Goal: Task Accomplishment & Management: Manage account settings

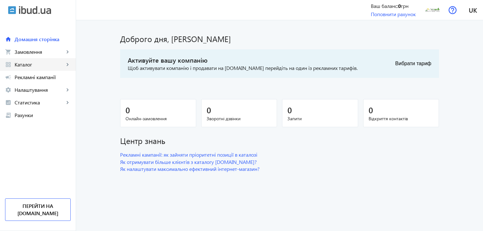
click at [63, 66] on span "Каталог" at bounding box center [40, 65] width 50 height 6
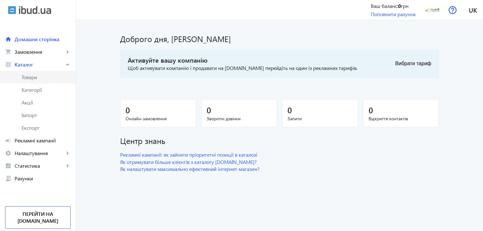
click at [42, 79] on span "Товари" at bounding box center [46, 77] width 49 height 6
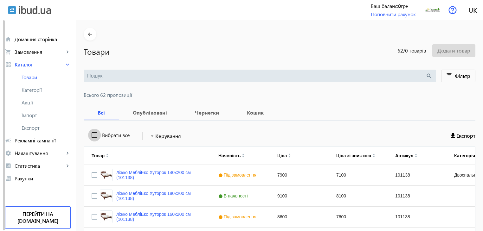
click at [90, 136] on input "Вибрати все" at bounding box center [94, 135] width 13 height 13
checkbox input "true"
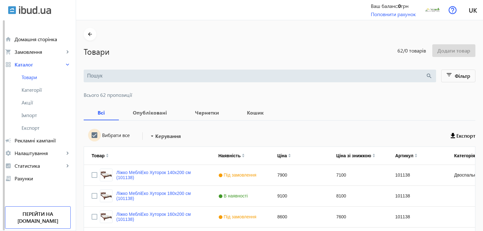
checkbox input "true"
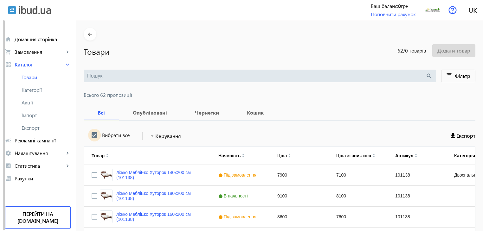
checkbox input "true"
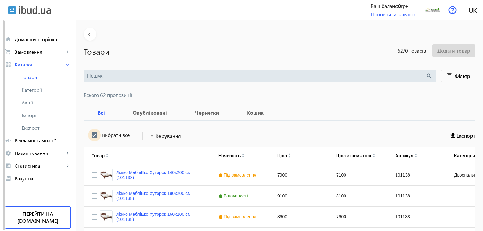
checkbox input "true"
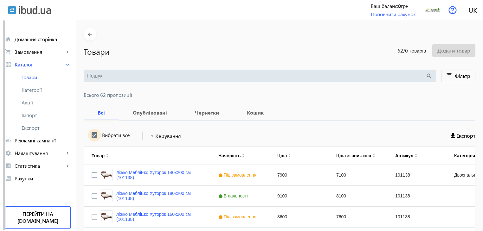
checkbox input "true"
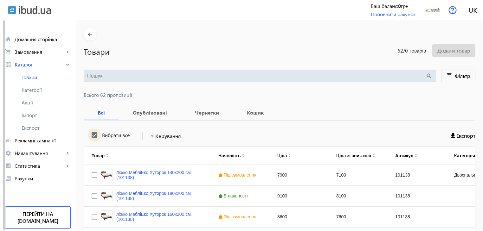
checkbox input "true"
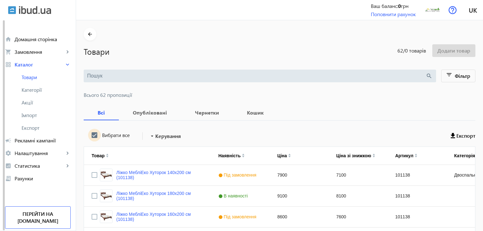
checkbox input "true"
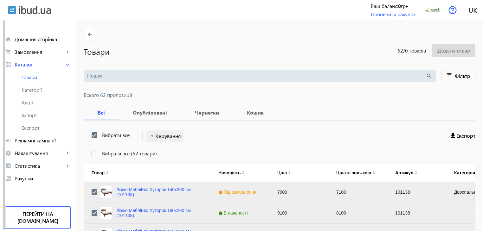
click at [160, 133] on span "Керування" at bounding box center [168, 137] width 26 height 8
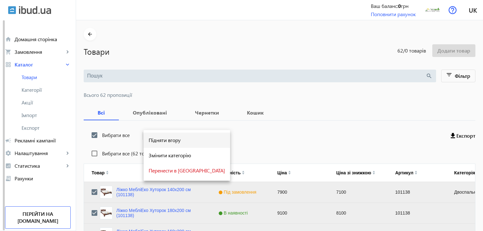
click at [161, 142] on span "Підняти вгору" at bounding box center [187, 140] width 76 height 5
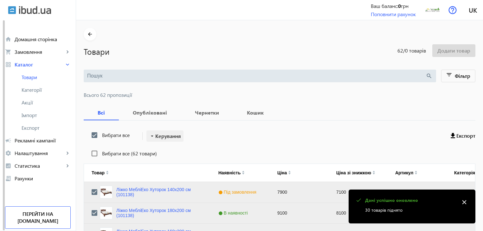
click at [161, 135] on span "Керування" at bounding box center [168, 137] width 26 height 8
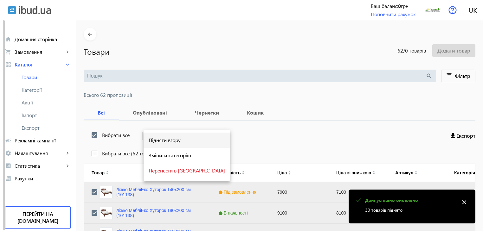
click at [161, 139] on span "Підняти вгору" at bounding box center [187, 140] width 76 height 5
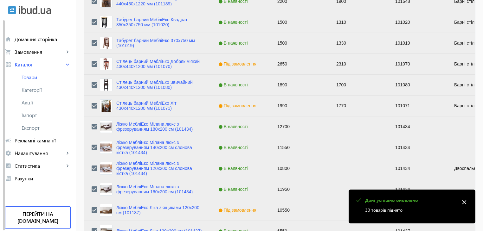
scroll to position [639, 0]
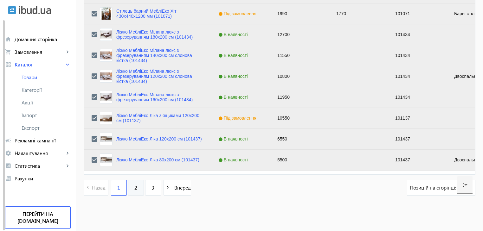
click at [134, 187] on link "2" at bounding box center [136, 188] width 16 height 16
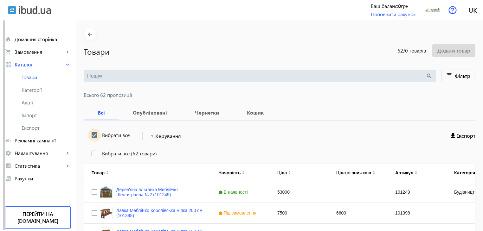
click at [93, 136] on input "Вибрати все" at bounding box center [94, 135] width 13 height 13
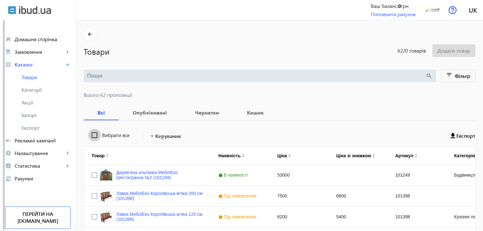
click at [93, 136] on input "Вибрати все" at bounding box center [94, 135] width 13 height 13
checkbox input "true"
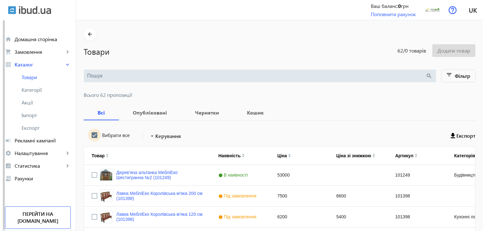
checkbox input "true"
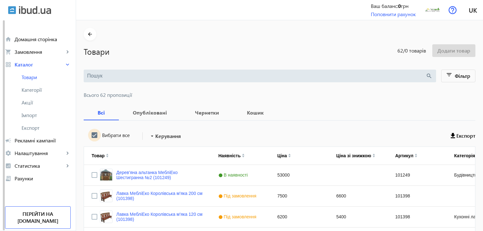
checkbox input "true"
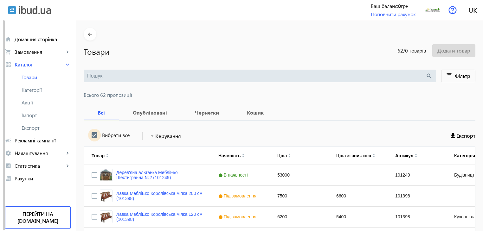
checkbox input "true"
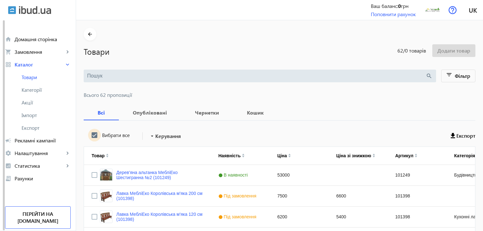
checkbox input "true"
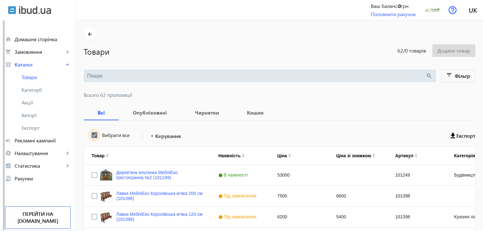
checkbox input "true"
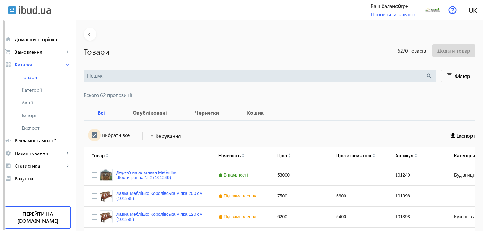
checkbox input "true"
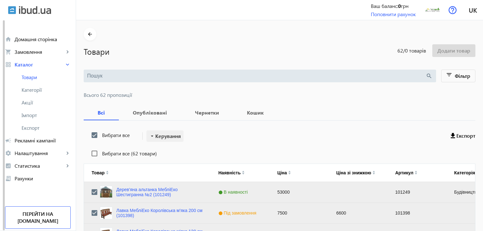
click at [158, 137] on span "Керування" at bounding box center [168, 137] width 26 height 8
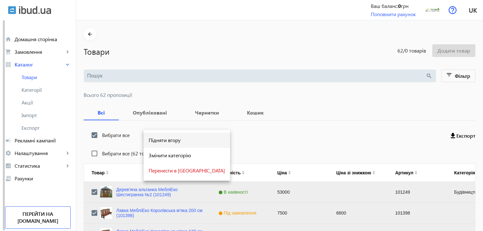
click at [159, 142] on span "Підняти вгору" at bounding box center [187, 140] width 76 height 5
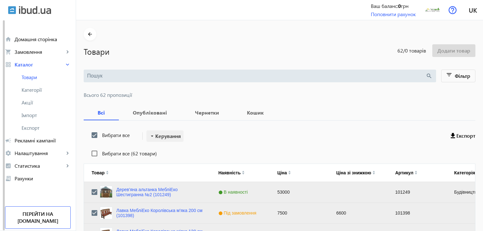
scroll to position [639, 0]
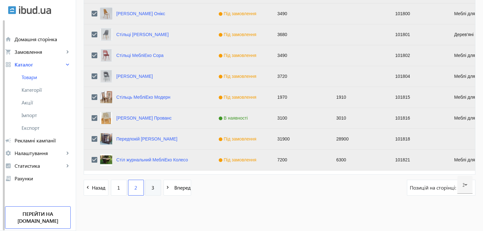
click at [152, 191] on span "3" at bounding box center [153, 188] width 3 height 7
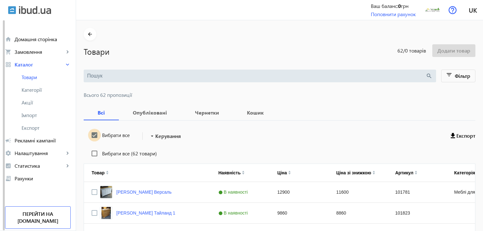
click at [91, 135] on input "Вибрати все" at bounding box center [94, 135] width 13 height 13
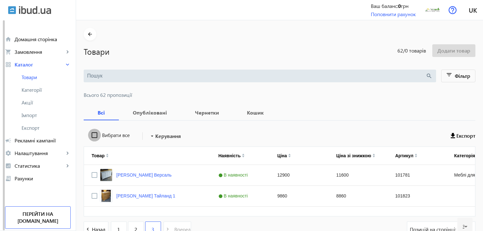
click at [91, 135] on input "Вибрати все" at bounding box center [94, 135] width 13 height 13
checkbox input "true"
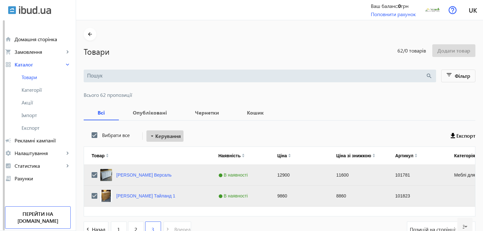
click at [159, 137] on span "Керування" at bounding box center [168, 137] width 26 height 8
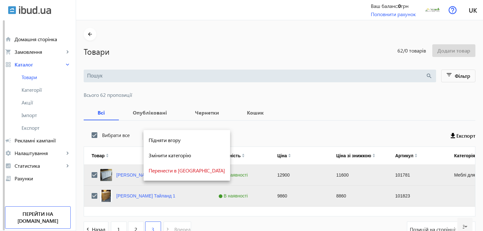
click at [159, 141] on span "Підняти вгору" at bounding box center [187, 140] width 76 height 5
